Goal: Transaction & Acquisition: Purchase product/service

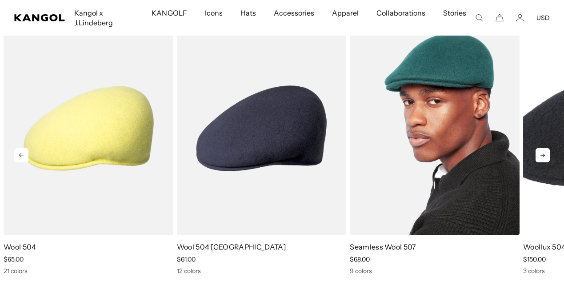
scroll to position [0, 183]
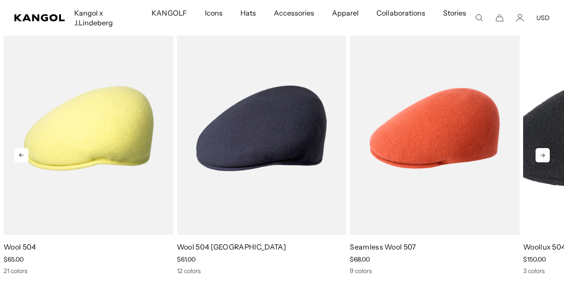
click at [541, 156] on icon at bounding box center [542, 155] width 14 height 14
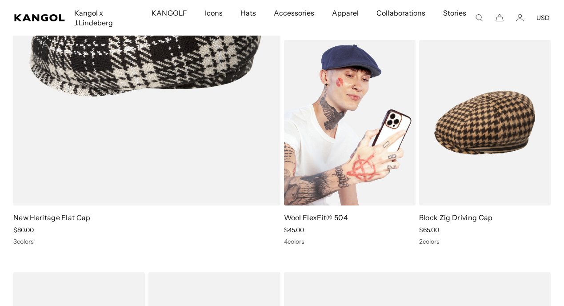
scroll to position [0, 183]
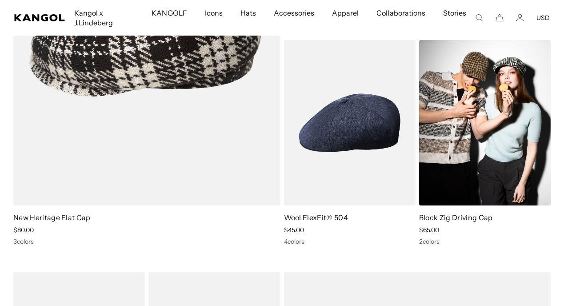
click at [488, 148] on img at bounding box center [485, 122] width 132 height 165
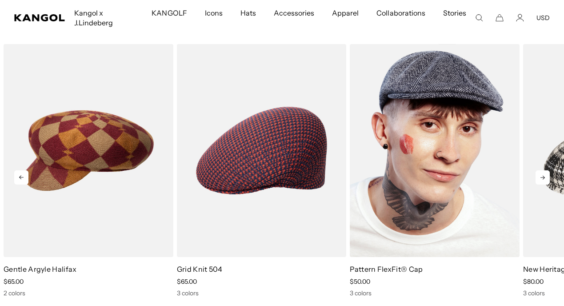
click at [419, 173] on img "3 of 5" at bounding box center [435, 150] width 170 height 213
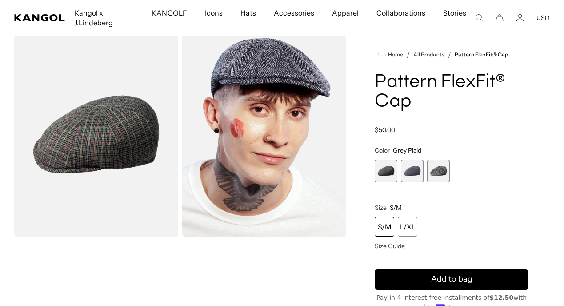
click at [415, 174] on span "2 of 3" at bounding box center [412, 170] width 23 height 23
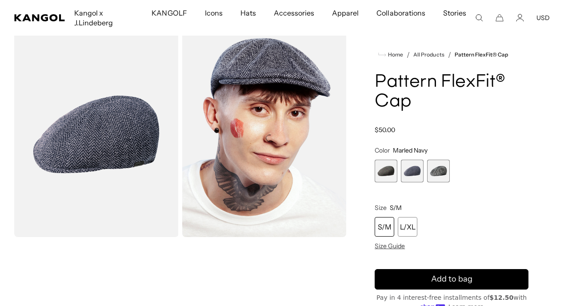
click at [435, 175] on span "3 of 3" at bounding box center [438, 170] width 23 height 23
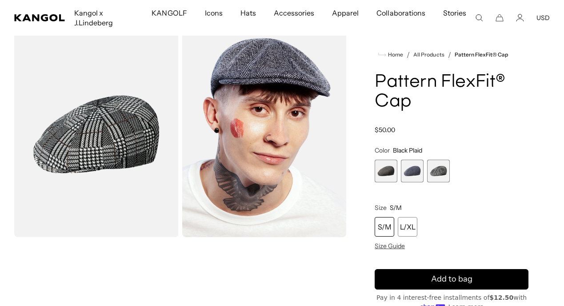
click at [384, 173] on span "1 of 3" at bounding box center [386, 170] width 23 height 23
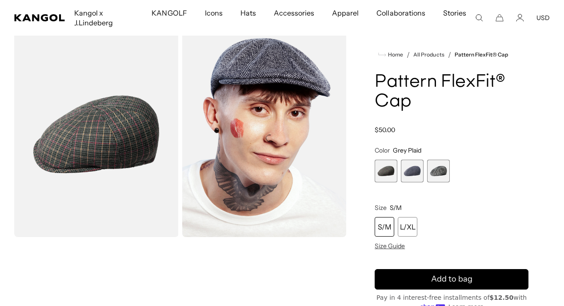
click at [401, 173] on span "2 of 3" at bounding box center [412, 170] width 23 height 23
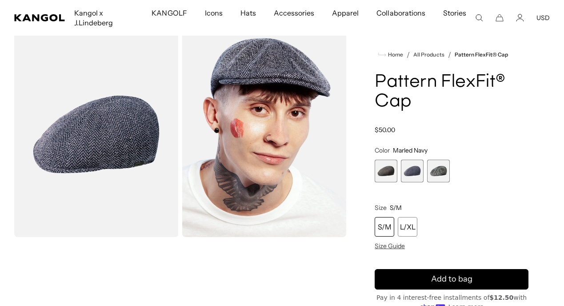
click at [442, 178] on span "3 of 3" at bounding box center [438, 170] width 23 height 23
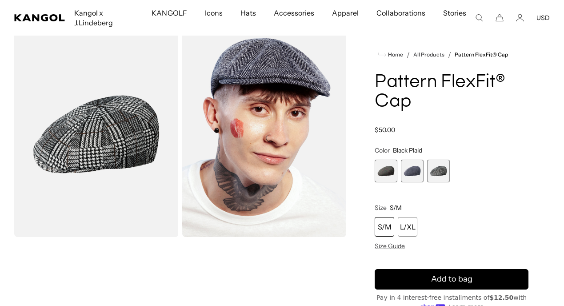
click at [383, 176] on span "1 of 3" at bounding box center [386, 170] width 23 height 23
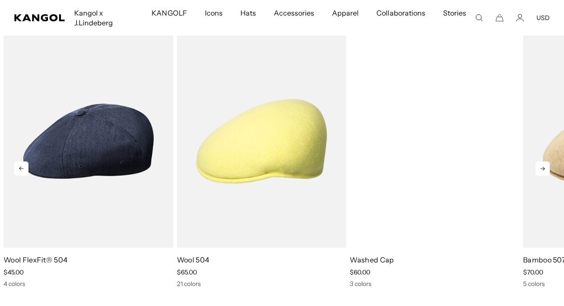
scroll to position [0, 183]
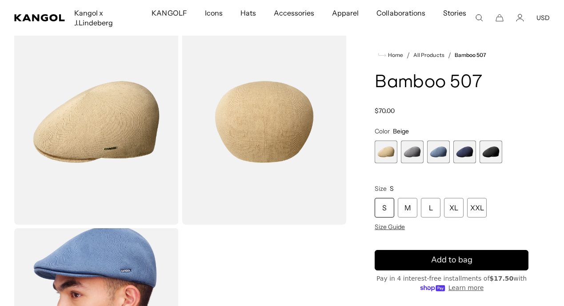
scroll to position [47, 0]
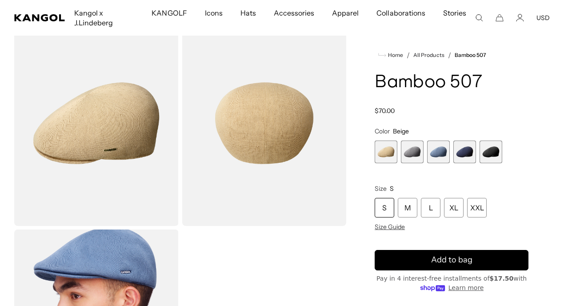
click at [412, 161] on span "2 of 5" at bounding box center [412, 151] width 23 height 23
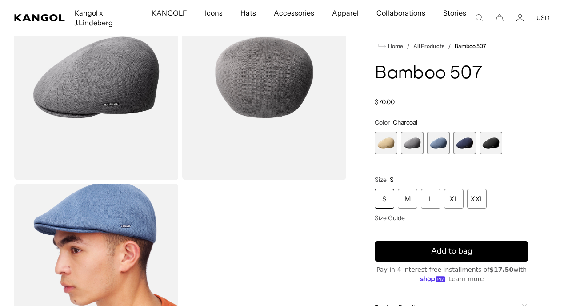
scroll to position [94, 0]
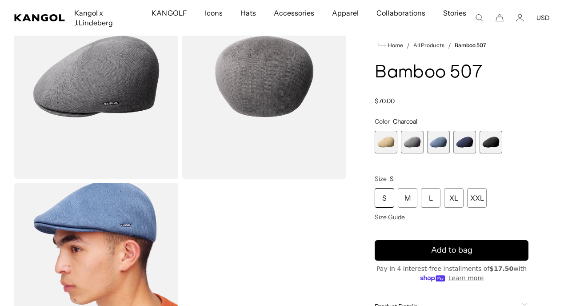
click at [439, 144] on span "3 of 5" at bounding box center [438, 142] width 23 height 23
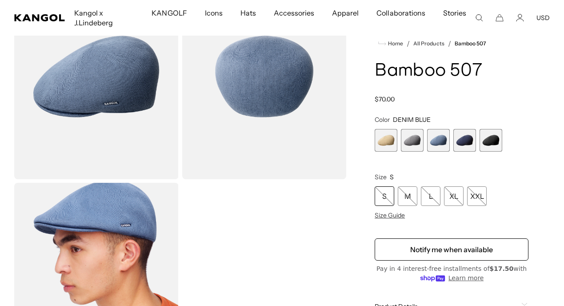
scroll to position [0, 183]
click at [458, 144] on span "4 of 5" at bounding box center [464, 140] width 23 height 23
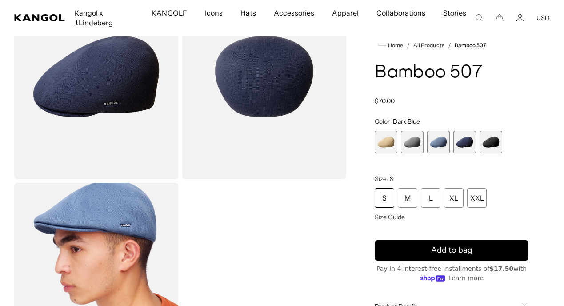
click at [492, 146] on span "5 of 5" at bounding box center [490, 142] width 23 height 23
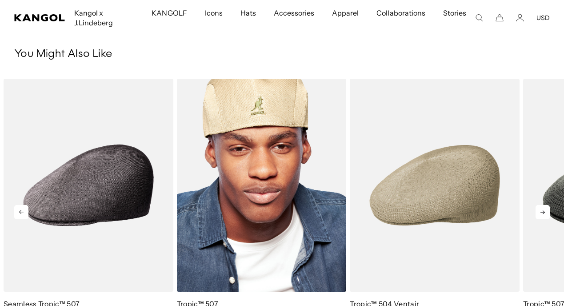
scroll to position [0, 183]
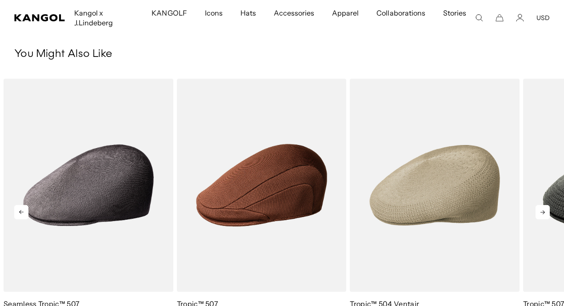
click at [539, 212] on icon at bounding box center [542, 212] width 14 height 14
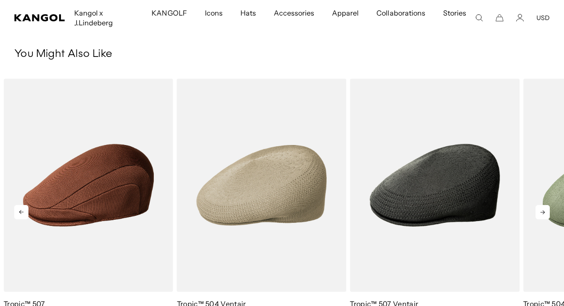
scroll to position [0, 0]
click at [539, 212] on icon at bounding box center [542, 212] width 14 height 14
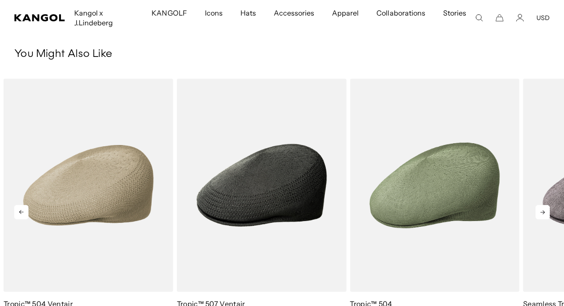
click at [539, 212] on icon at bounding box center [542, 212] width 14 height 14
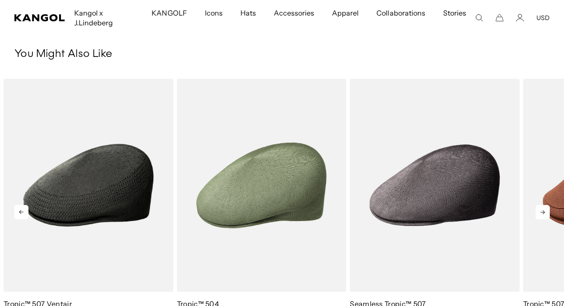
click at [539, 212] on icon at bounding box center [542, 212] width 14 height 14
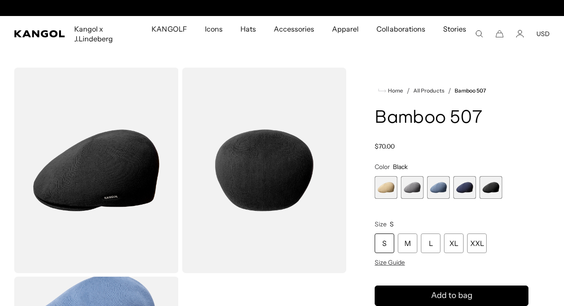
scroll to position [0, 183]
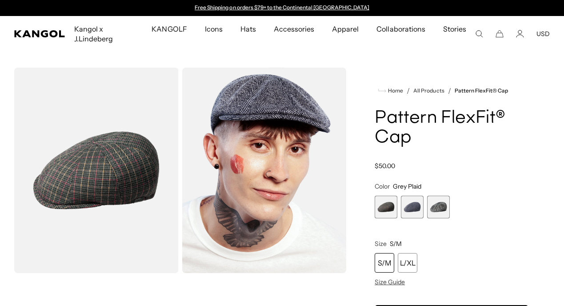
click at [124, 193] on img "Gallery Viewer" at bounding box center [96, 170] width 164 height 205
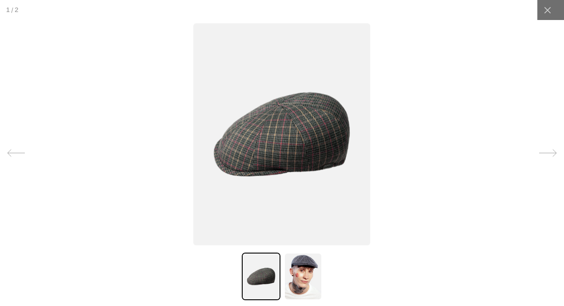
scroll to position [0, 183]
click at [287, 149] on img at bounding box center [281, 135] width 177 height 222
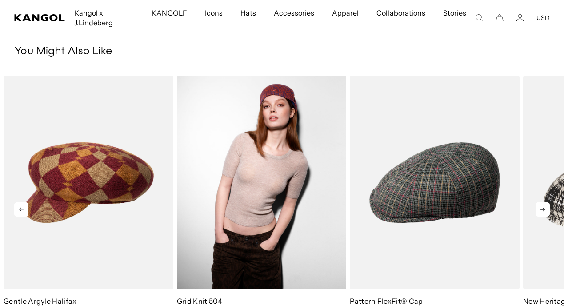
click at [288, 234] on img "2 of 5" at bounding box center [262, 182] width 170 height 213
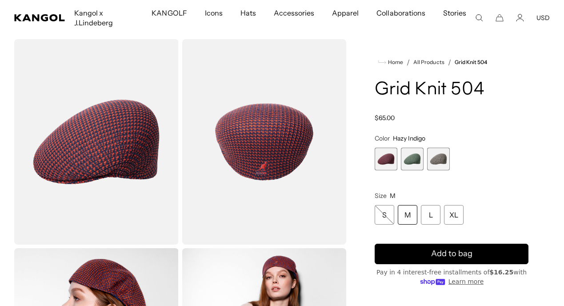
click at [122, 168] on img "Gallery Viewer" at bounding box center [96, 141] width 164 height 205
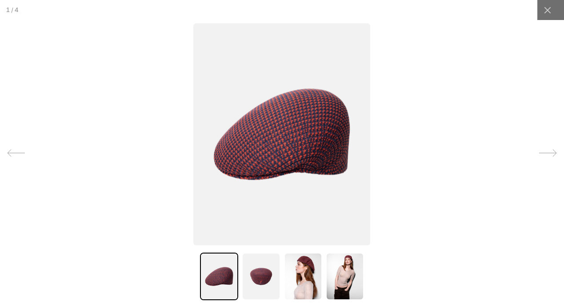
scroll to position [0, 183]
click at [249, 287] on img at bounding box center [261, 276] width 38 height 48
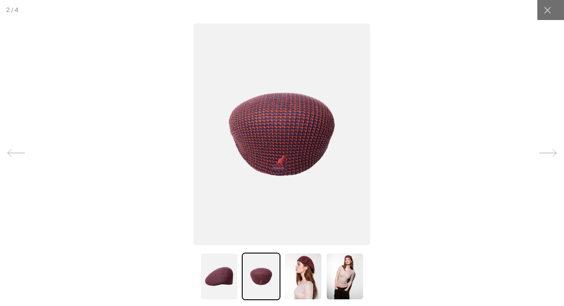
click at [302, 278] on img at bounding box center [303, 276] width 38 height 48
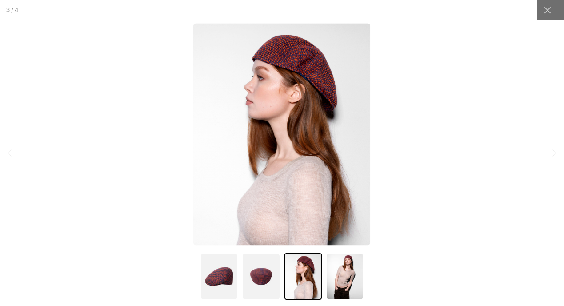
scroll to position [0, 0]
click at [307, 270] on img at bounding box center [303, 276] width 38 height 48
click at [257, 272] on img at bounding box center [261, 276] width 38 height 48
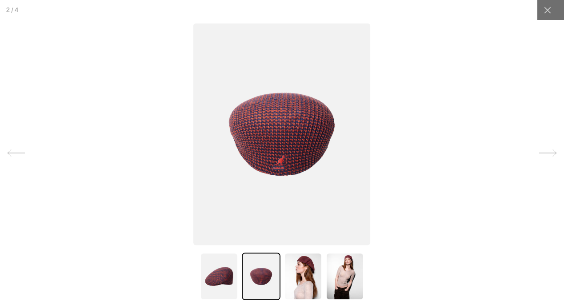
click at [215, 274] on img at bounding box center [219, 276] width 38 height 48
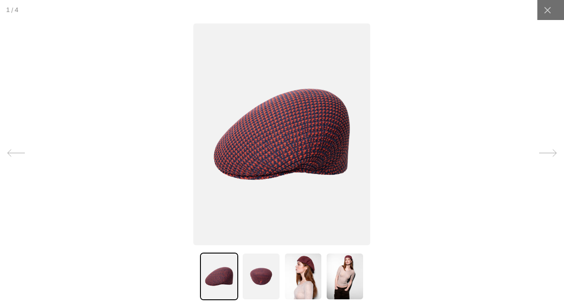
scroll to position [0, 183]
click at [549, 12] on icon at bounding box center [547, 10] width 7 height 7
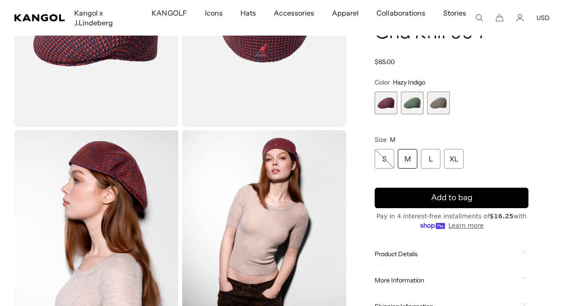
scroll to position [101, 0]
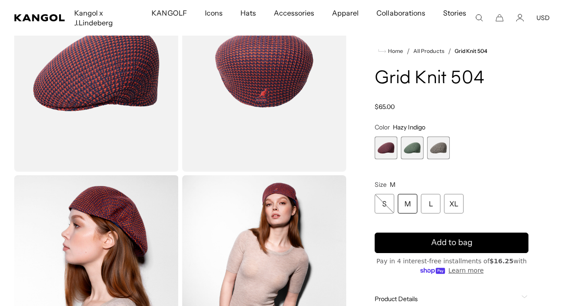
click at [411, 148] on span "2 of 3" at bounding box center [412, 147] width 23 height 23
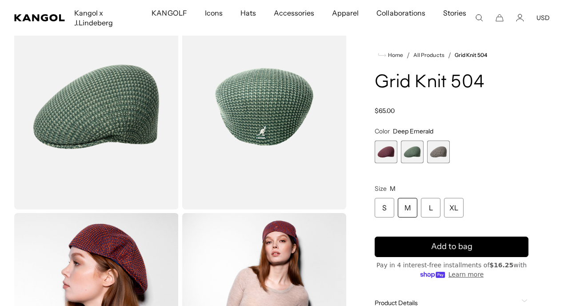
scroll to position [62, 0]
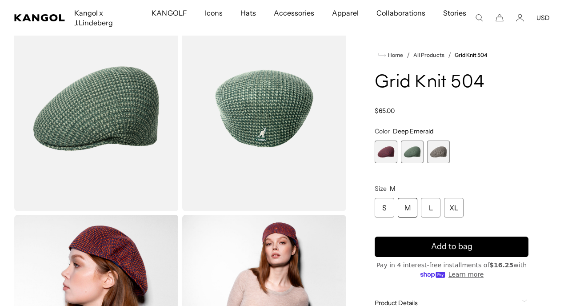
click at [386, 155] on span "1 of 3" at bounding box center [386, 151] width 23 height 23
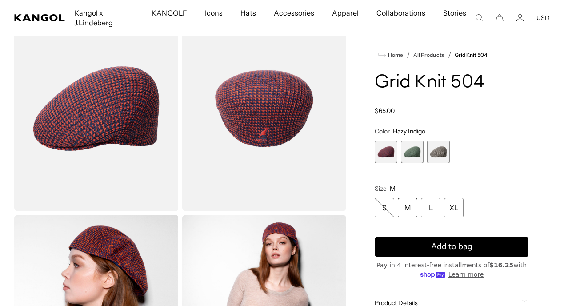
click at [408, 156] on span "2 of 3" at bounding box center [412, 151] width 23 height 23
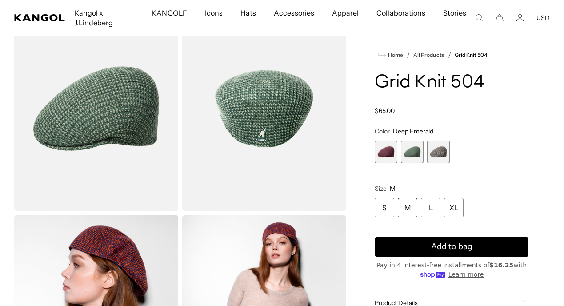
click at [445, 153] on span "3 of 3" at bounding box center [438, 151] width 23 height 23
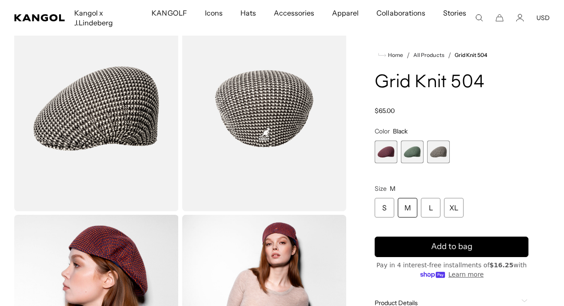
scroll to position [0, 183]
click at [384, 153] on span "1 of 3" at bounding box center [386, 151] width 23 height 23
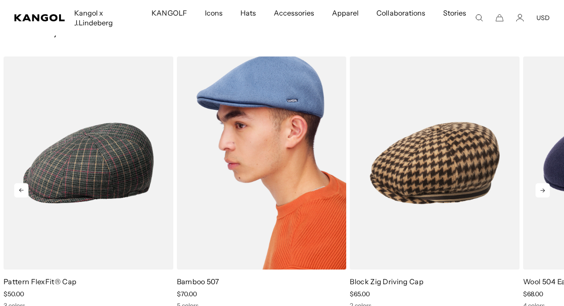
scroll to position [0, 183]
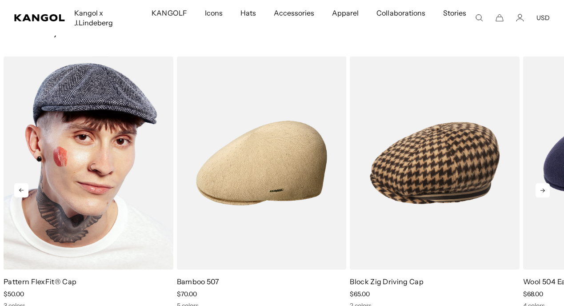
click at [122, 187] on img "1 of 5" at bounding box center [89, 162] width 170 height 213
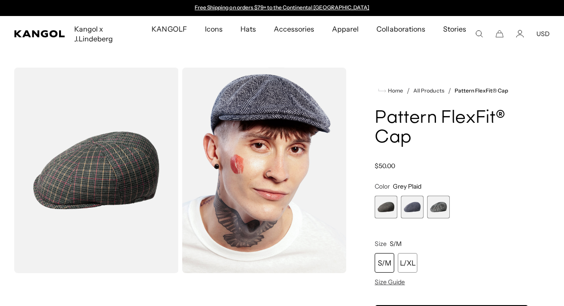
scroll to position [27, 0]
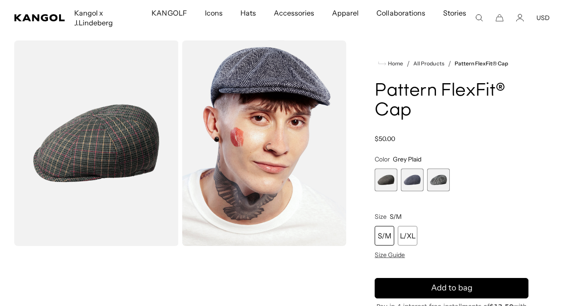
click at [414, 179] on span "2 of 3" at bounding box center [412, 179] width 23 height 23
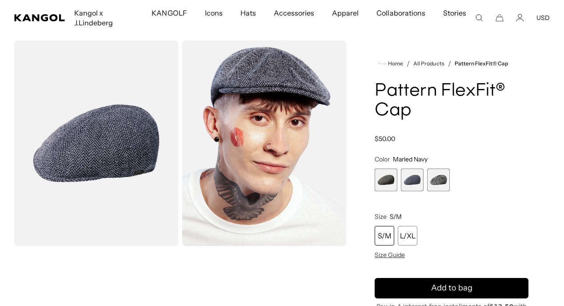
scroll to position [0, 183]
click at [438, 183] on span "3 of 3" at bounding box center [438, 179] width 23 height 23
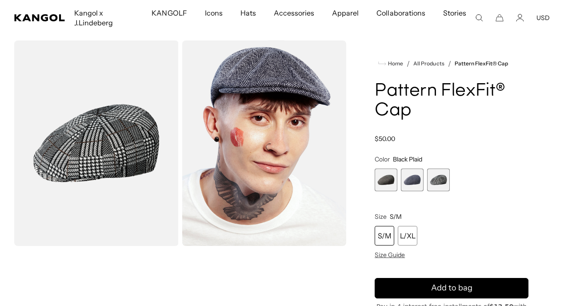
click at [416, 180] on span "2 of 3" at bounding box center [412, 179] width 23 height 23
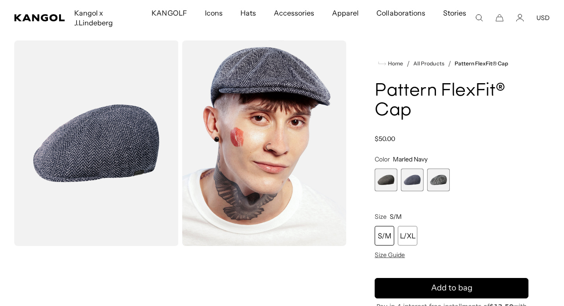
click at [383, 179] on span "1 of 3" at bounding box center [386, 179] width 23 height 23
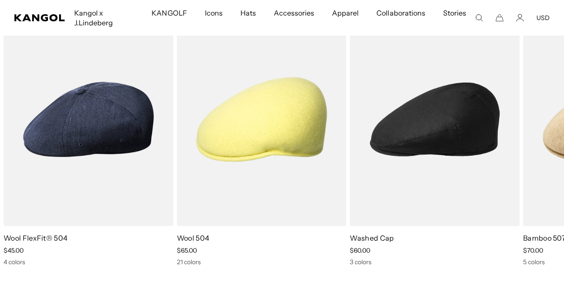
scroll to position [541, 0]
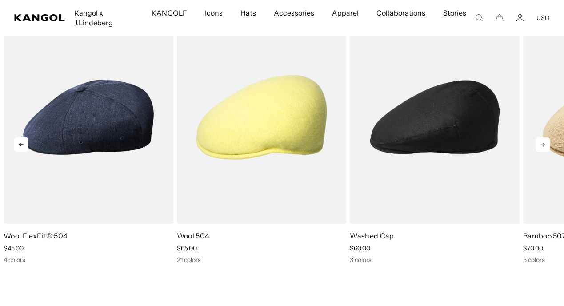
click at [542, 144] on icon at bounding box center [542, 145] width 4 height 4
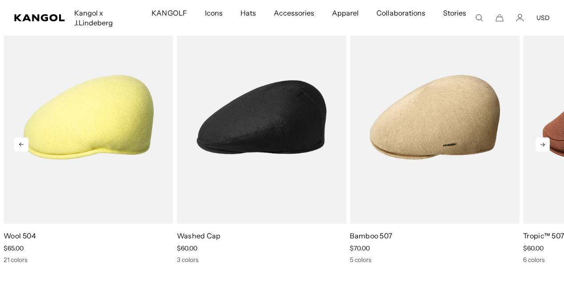
click at [542, 146] on icon at bounding box center [542, 144] width 14 height 14
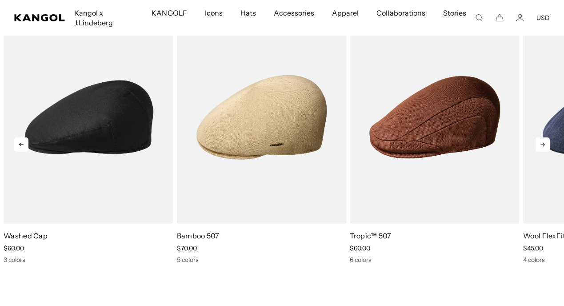
scroll to position [0, 0]
click at [544, 148] on icon at bounding box center [542, 144] width 14 height 14
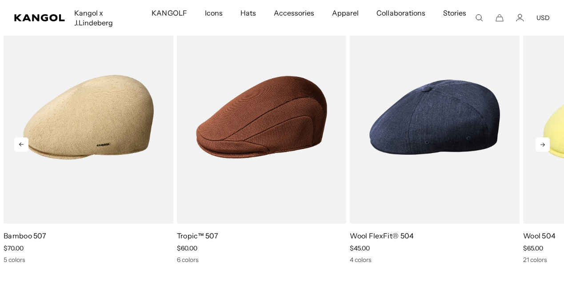
scroll to position [0, 183]
click at [542, 147] on icon at bounding box center [542, 144] width 14 height 14
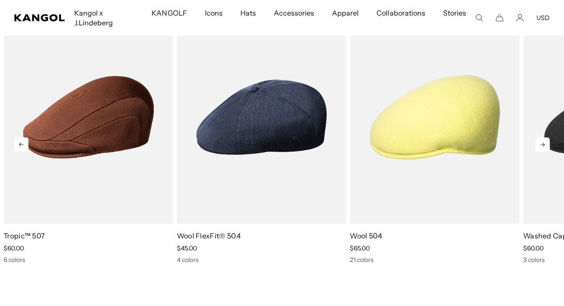
click at [542, 147] on icon at bounding box center [542, 144] width 14 height 14
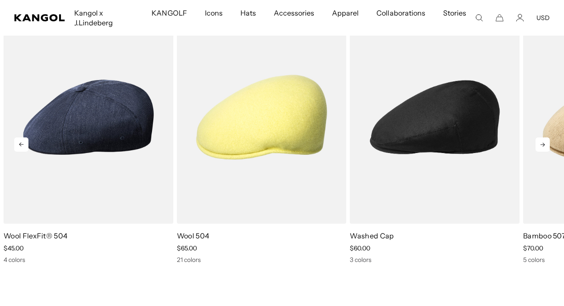
click at [542, 147] on icon at bounding box center [542, 144] width 14 height 14
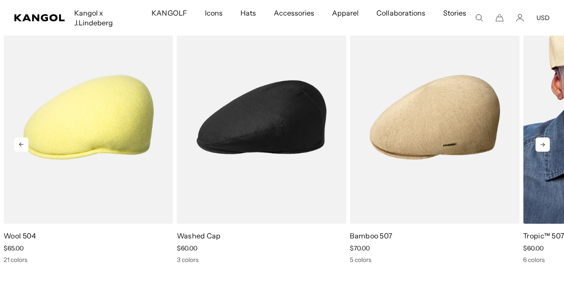
scroll to position [0, 183]
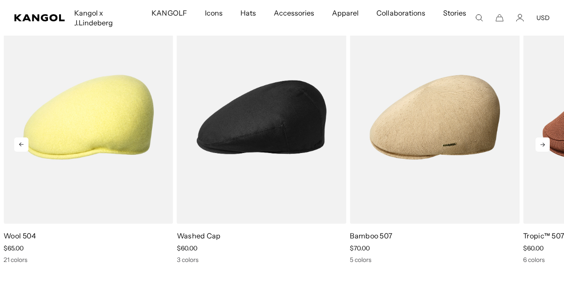
click at [541, 147] on icon at bounding box center [542, 144] width 14 height 14
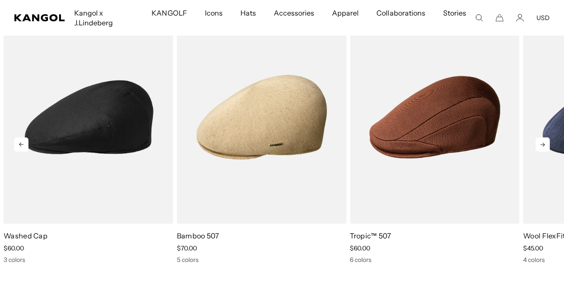
click at [541, 147] on icon at bounding box center [542, 144] width 14 height 14
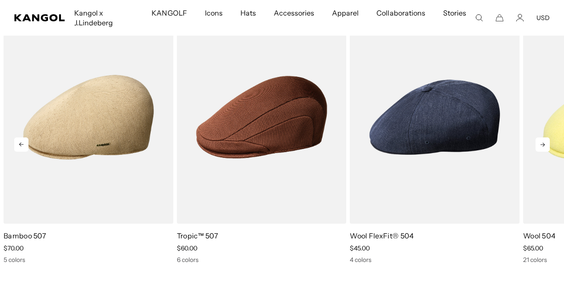
scroll to position [0, 0]
click at [541, 147] on icon at bounding box center [542, 144] width 14 height 14
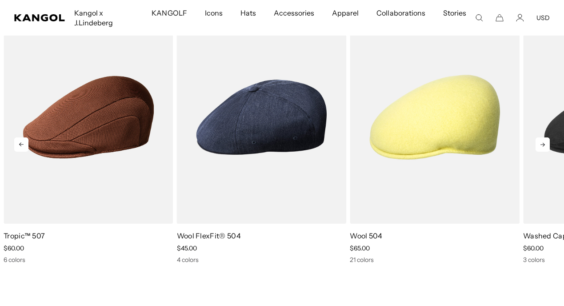
click at [21, 147] on icon at bounding box center [21, 144] width 14 height 14
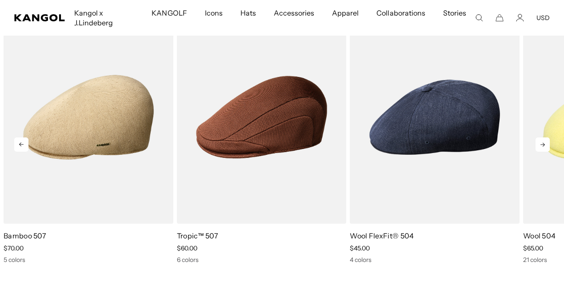
click at [21, 147] on icon at bounding box center [21, 144] width 14 height 14
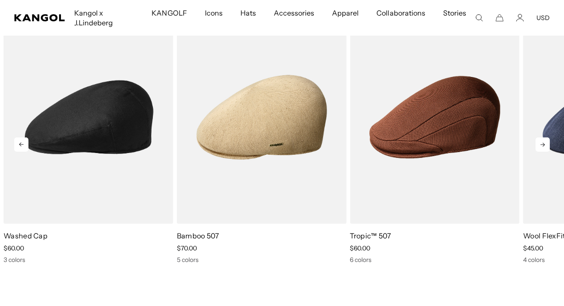
click at [21, 147] on icon at bounding box center [21, 144] width 14 height 14
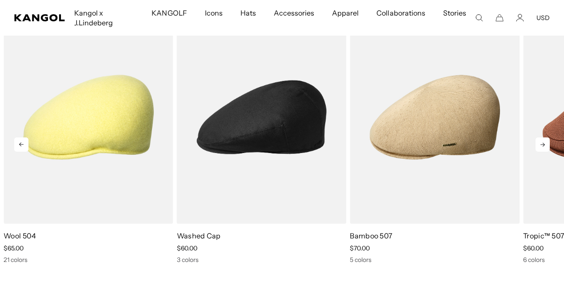
click at [21, 147] on icon at bounding box center [21, 144] width 14 height 14
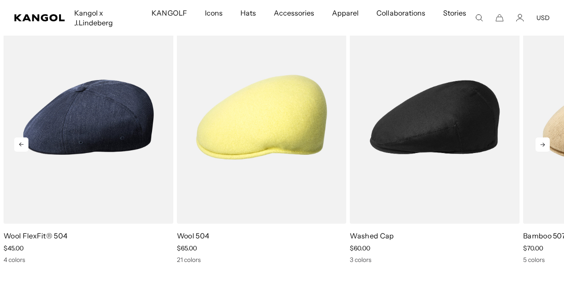
scroll to position [0, 183]
click at [21, 147] on icon at bounding box center [21, 144] width 14 height 14
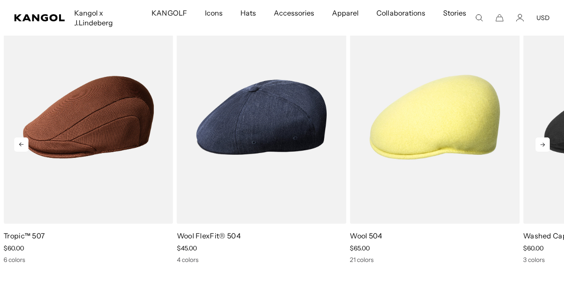
click at [24, 147] on icon at bounding box center [21, 144] width 14 height 14
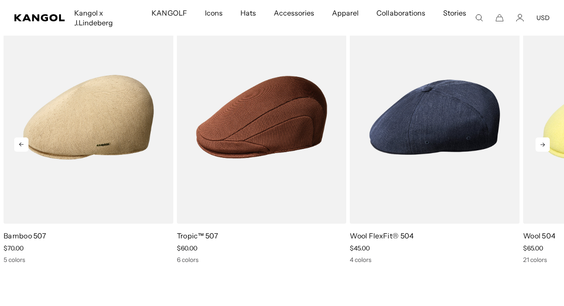
click at [24, 147] on icon at bounding box center [21, 144] width 14 height 14
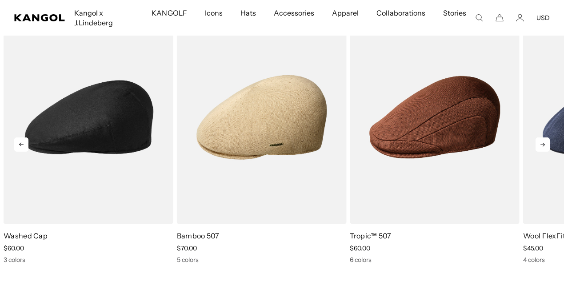
scroll to position [0, 183]
click at [24, 145] on icon at bounding box center [21, 144] width 14 height 14
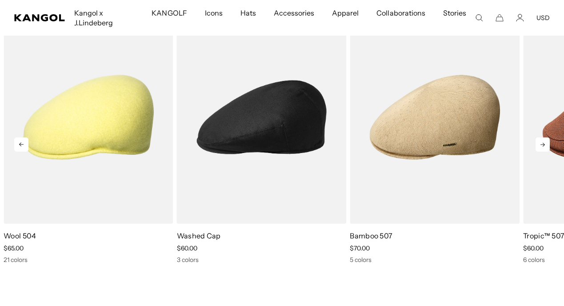
click at [24, 145] on icon at bounding box center [21, 144] width 14 height 14
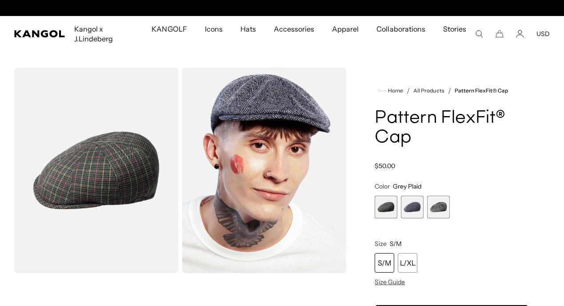
scroll to position [0, 0]
click at [409, 208] on span "2 of 3" at bounding box center [412, 206] width 23 height 23
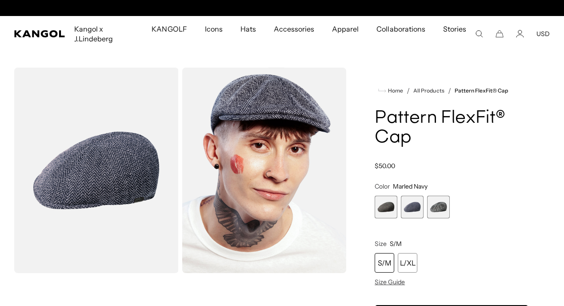
scroll to position [0, 183]
click at [440, 208] on span "3 of 3" at bounding box center [438, 206] width 23 height 23
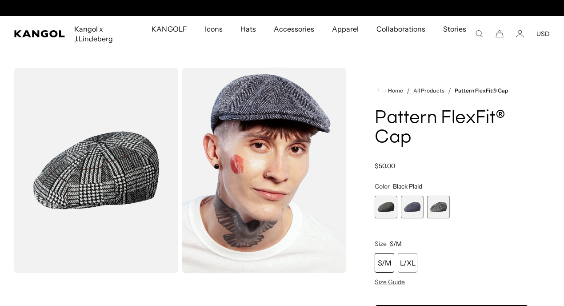
click at [386, 207] on span "1 of 3" at bounding box center [386, 206] width 23 height 23
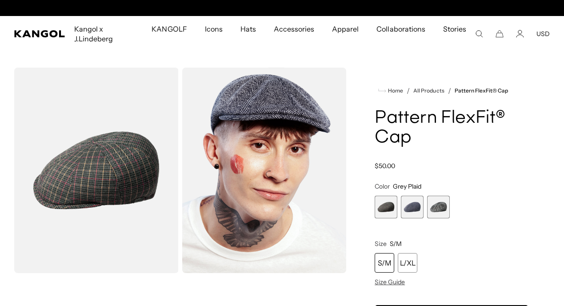
scroll to position [0, 183]
